Goal: Find specific page/section: Find specific page/section

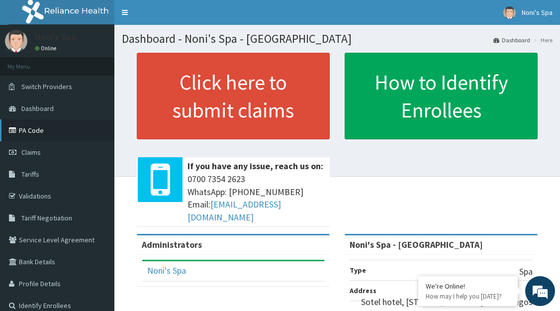
click at [48, 130] on link "PA Code" at bounding box center [57, 130] width 114 height 22
click at [35, 129] on link "PA Code" at bounding box center [57, 130] width 114 height 22
